Goal: Information Seeking & Learning: Learn about a topic

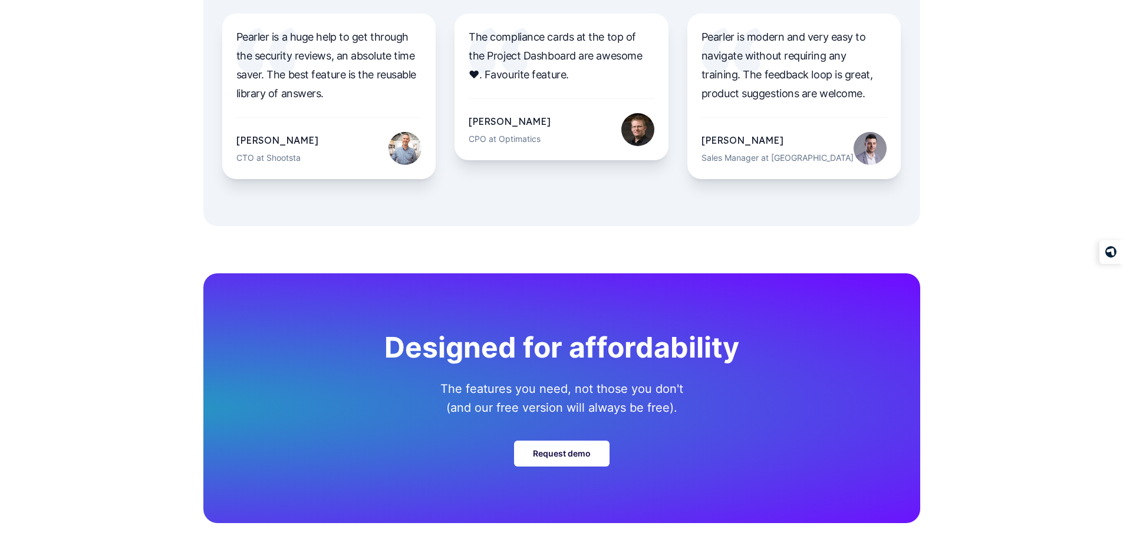
scroll to position [4111, 0]
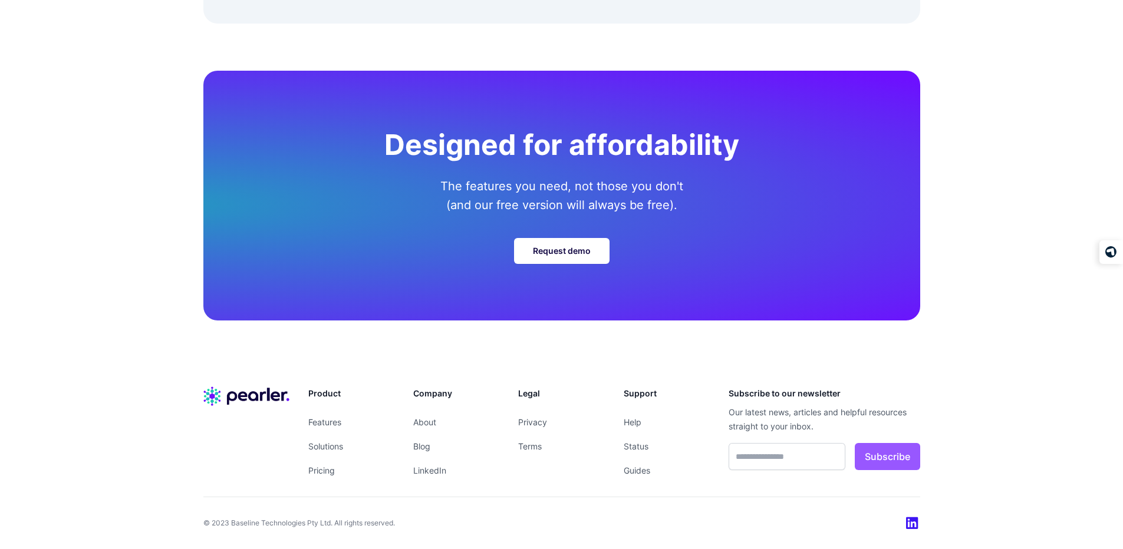
click at [437, 424] on li "About" at bounding box center [456, 422] width 86 height 15
click at [426, 423] on link "About" at bounding box center [424, 422] width 23 height 10
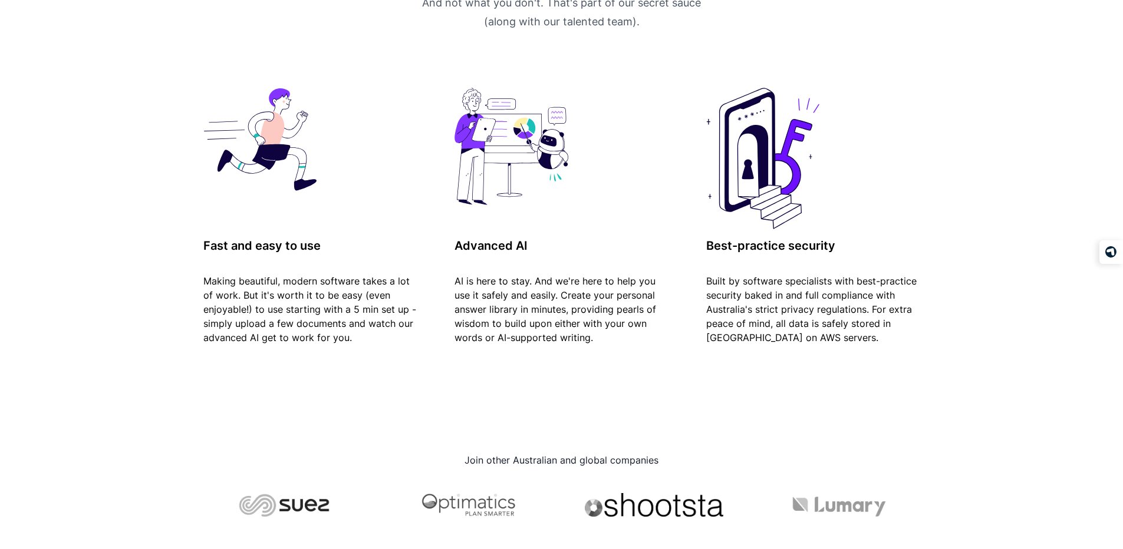
scroll to position [996, 0]
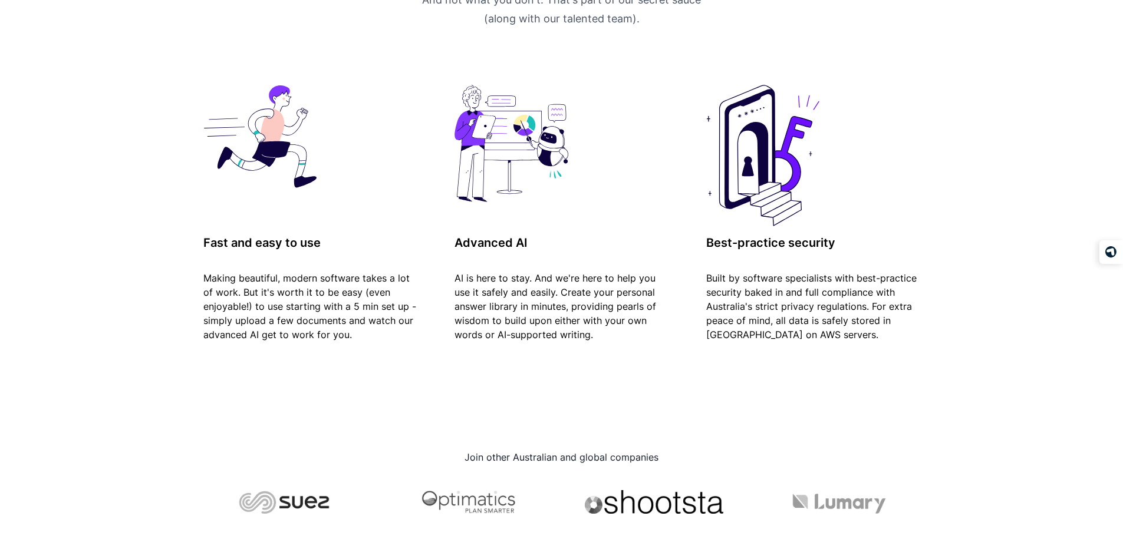
click at [282, 275] on p "Making beautiful, modern software takes a lot of work. But it's worth it to be …" at bounding box center [310, 306] width 214 height 80
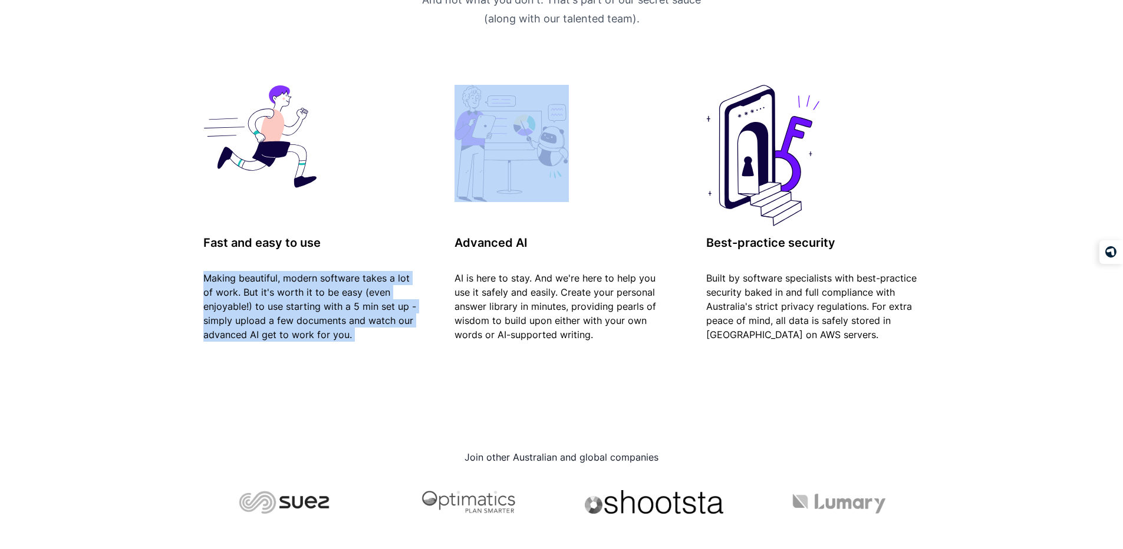
click at [282, 275] on p "Making beautiful, modern software takes a lot of work. But it's worth it to be …" at bounding box center [310, 306] width 214 height 80
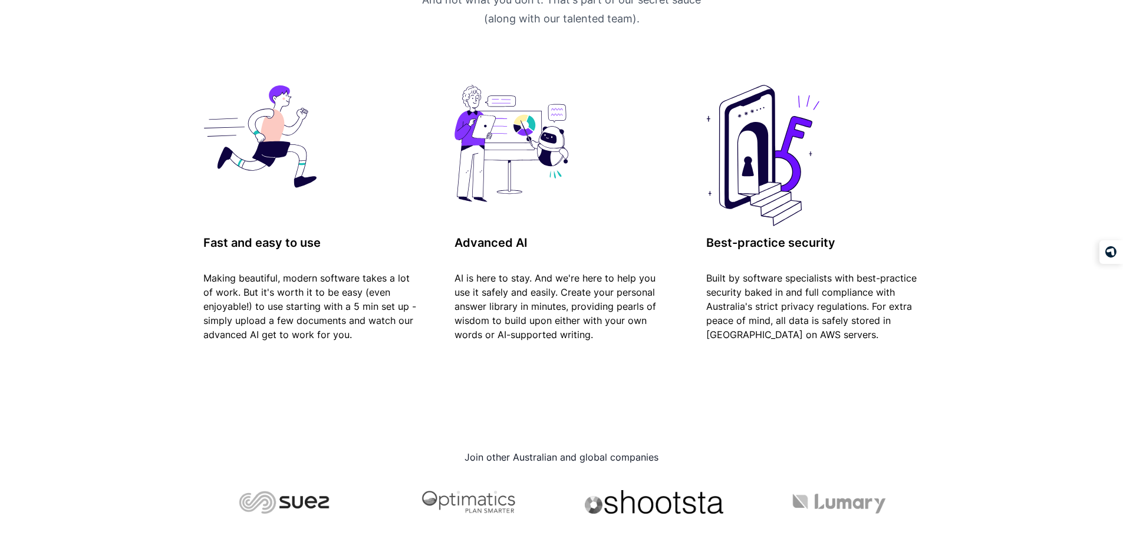
click at [480, 284] on p "AI is here to stay. And we're here to help you use it safely and easily. Create…" at bounding box center [561, 306] width 214 height 80
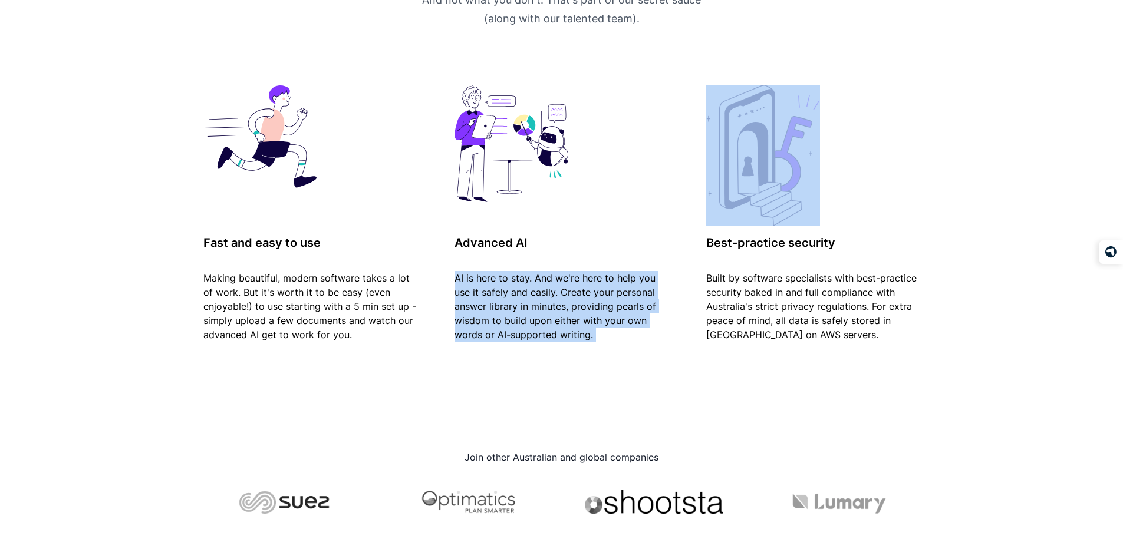
click at [480, 284] on p "AI is here to stay. And we're here to help you use it safely and easily. Create…" at bounding box center [561, 306] width 214 height 80
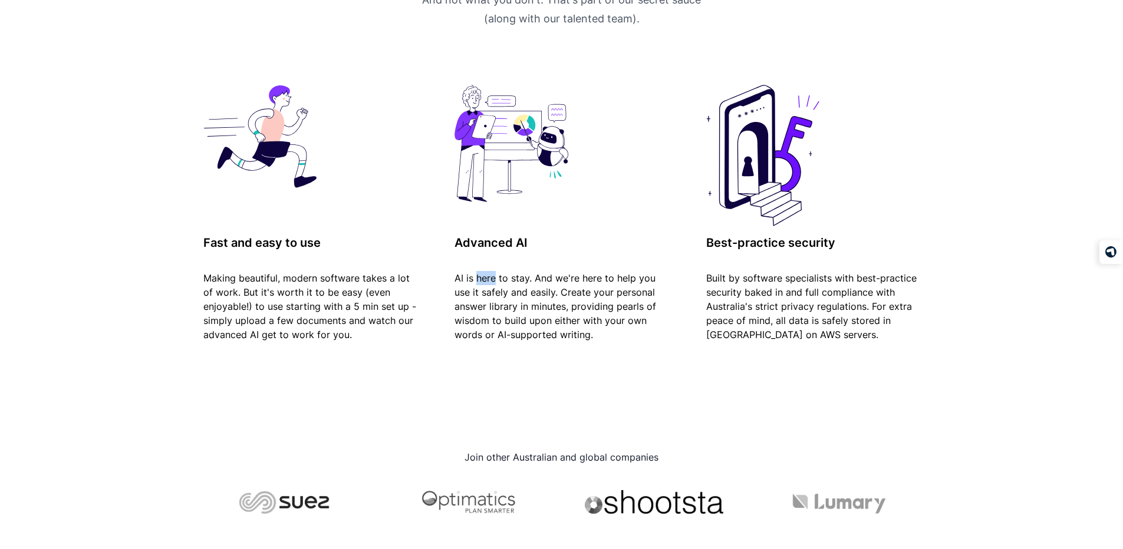
click at [480, 284] on p "AI is here to stay. And we're here to help you use it safely and easily. Create…" at bounding box center [561, 306] width 214 height 80
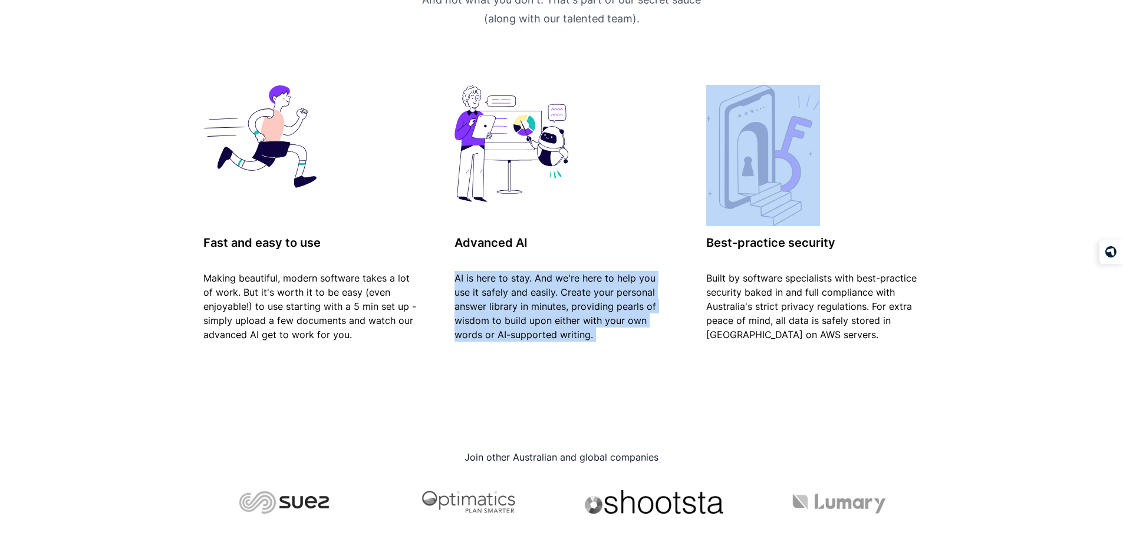
click at [480, 284] on p "AI is here to stay. And we're here to help you use it safely and easily. Create…" at bounding box center [561, 306] width 214 height 80
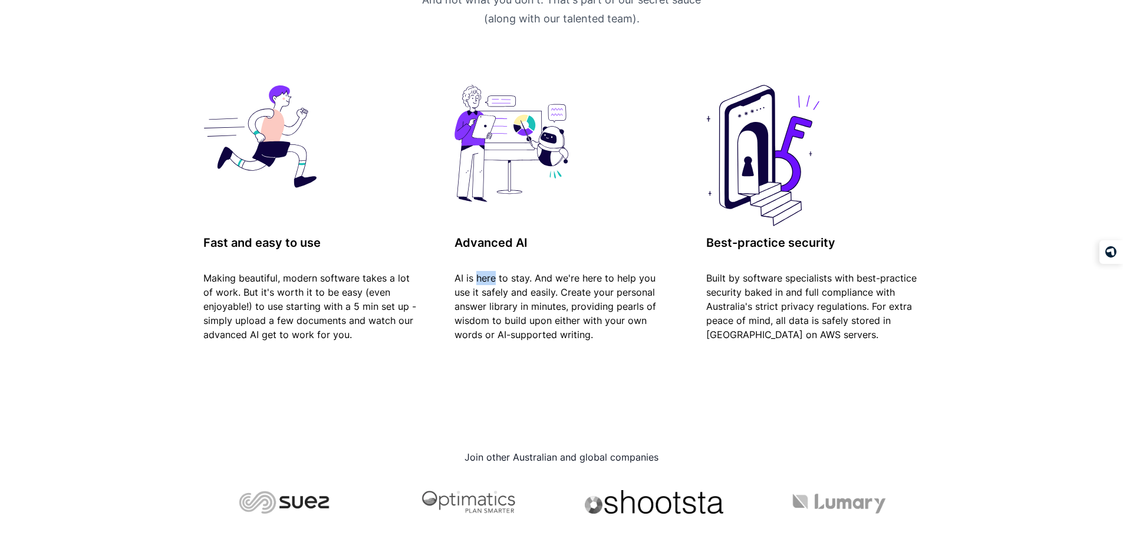
click at [480, 284] on p "AI is here to stay. And we're here to help you use it safely and easily. Create…" at bounding box center [561, 306] width 214 height 80
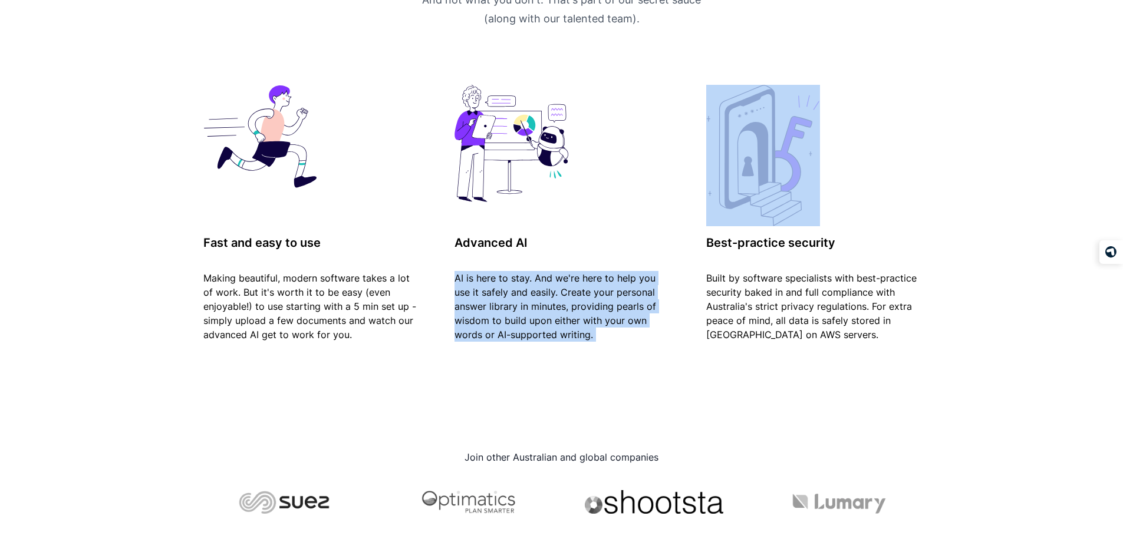
click at [480, 284] on p "AI is here to stay. And we're here to help you use it safely and easily. Create…" at bounding box center [561, 306] width 214 height 80
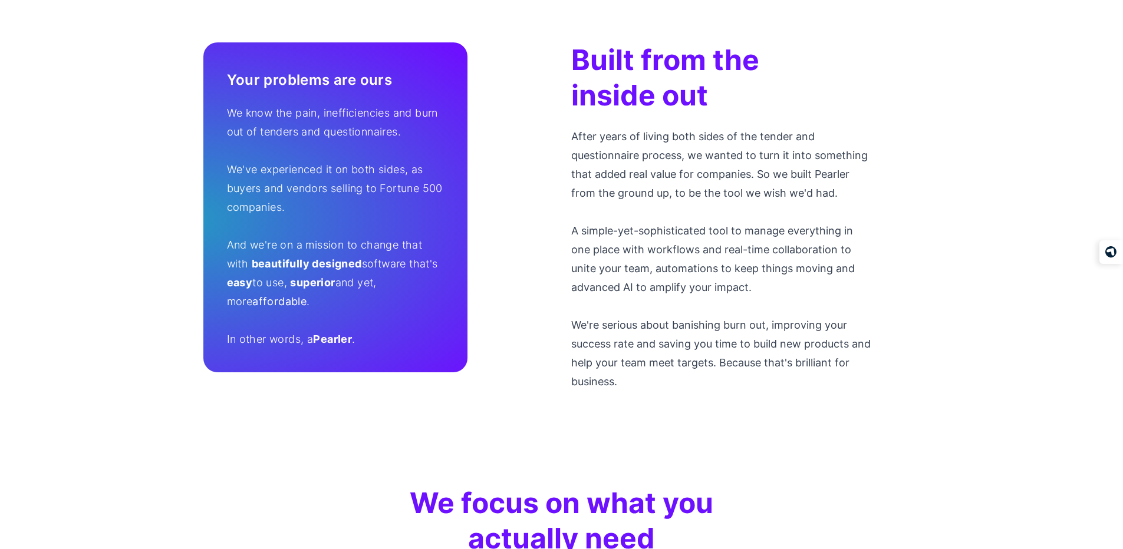
scroll to position [0, 0]
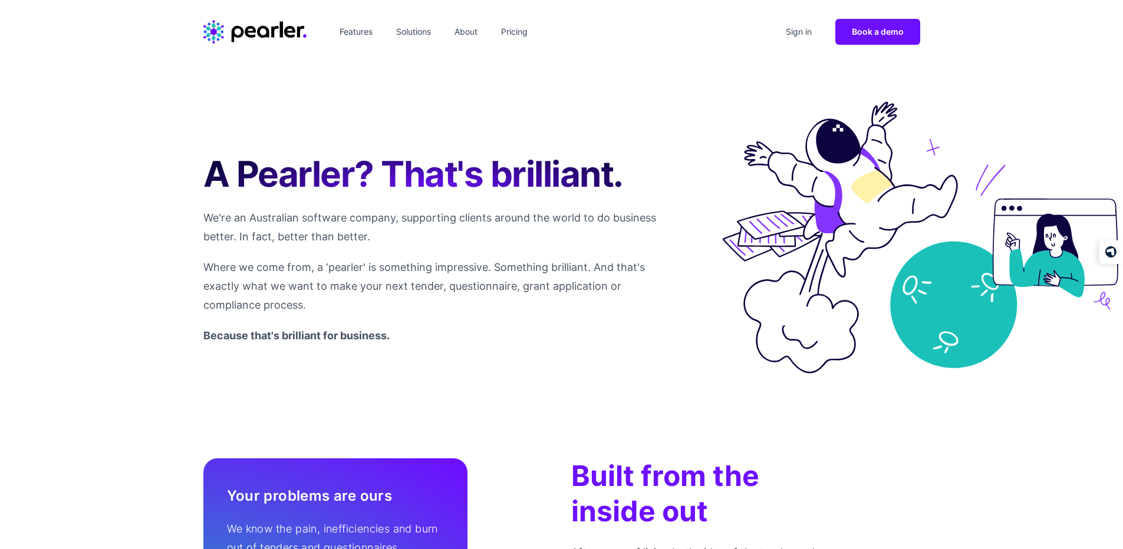
click at [244, 17] on header "Features Solutions About Pricing Sign in Book a demo" at bounding box center [561, 32] width 1123 height 64
click at [249, 29] on icon "Home" at bounding box center [254, 32] width 103 height 24
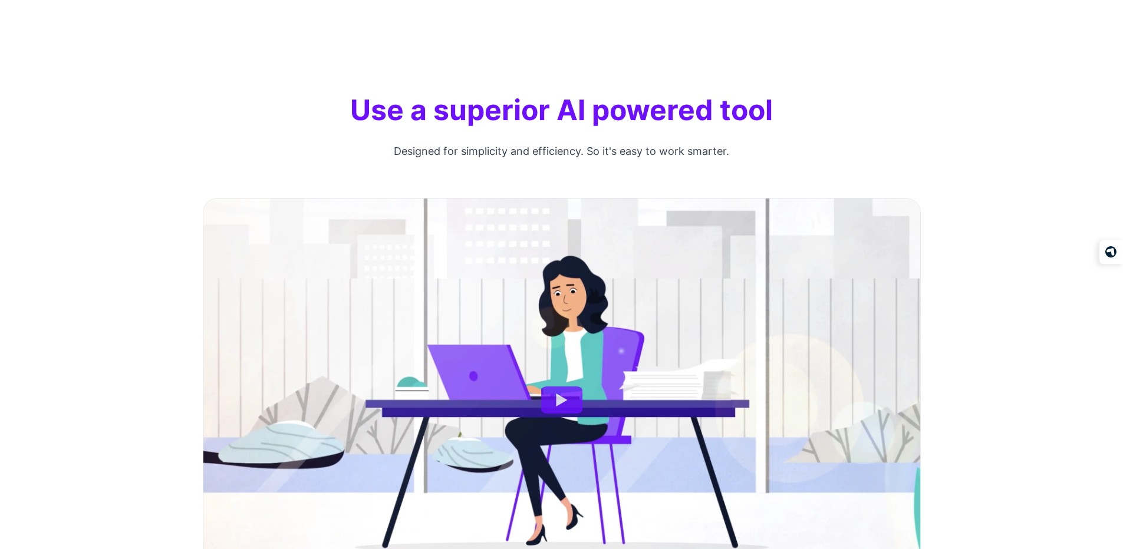
scroll to position [1162, 0]
